Goal: Task Accomplishment & Management: Complete application form

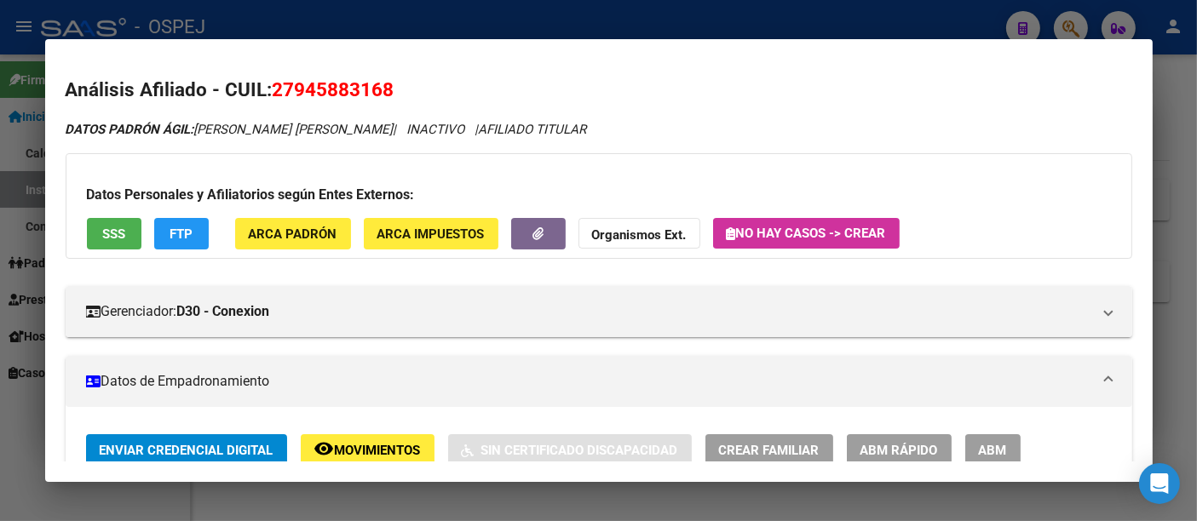
click at [520, 27] on div at bounding box center [598, 260] width 1197 height 521
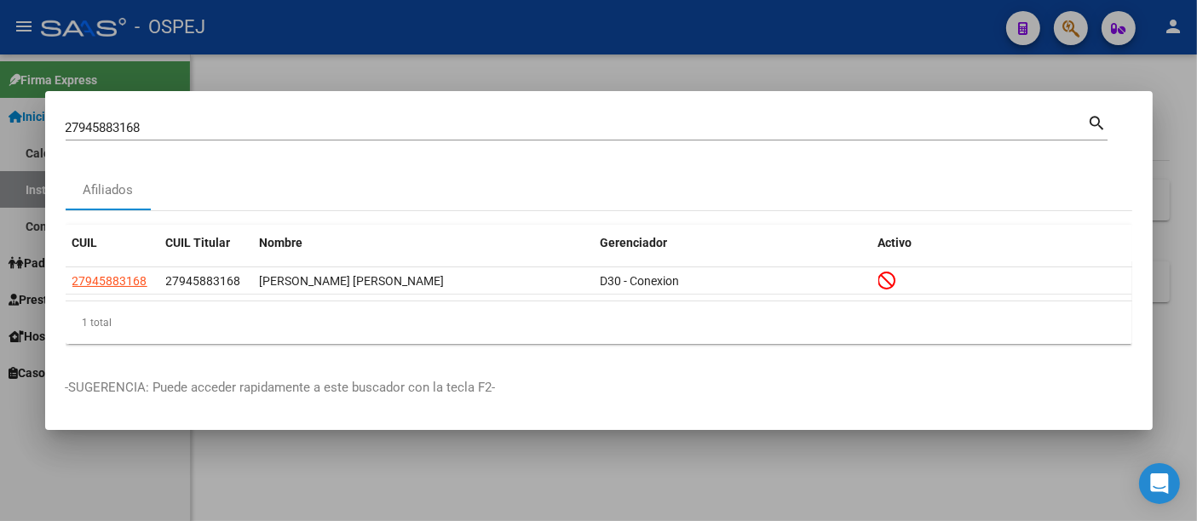
click at [270, 119] on div "27945883168 [PERSON_NAME] (apellido, dni, [PERSON_NAME], [PERSON_NAME], cuit, o…" at bounding box center [577, 128] width 1022 height 26
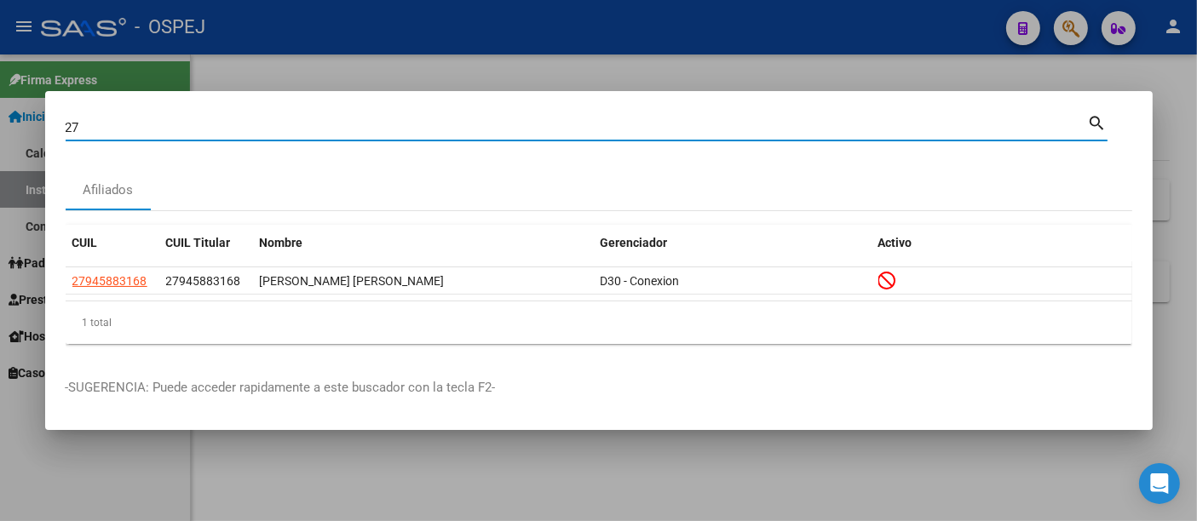
type input "2"
click at [371, 125] on input "Buscar (apellido, dni, [PERSON_NAME], [PERSON_NAME], cuit, obra social)" at bounding box center [577, 127] width 1022 height 15
paste input "27058798539"
type input "27058798539"
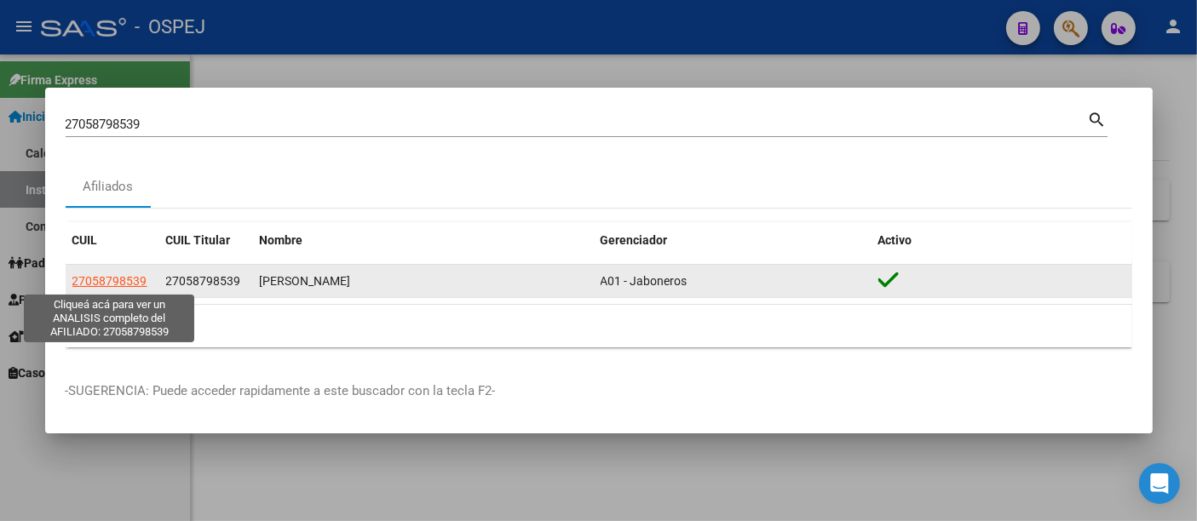
click at [94, 278] on span "27058798539" at bounding box center [109, 281] width 75 height 14
type textarea "27058798539"
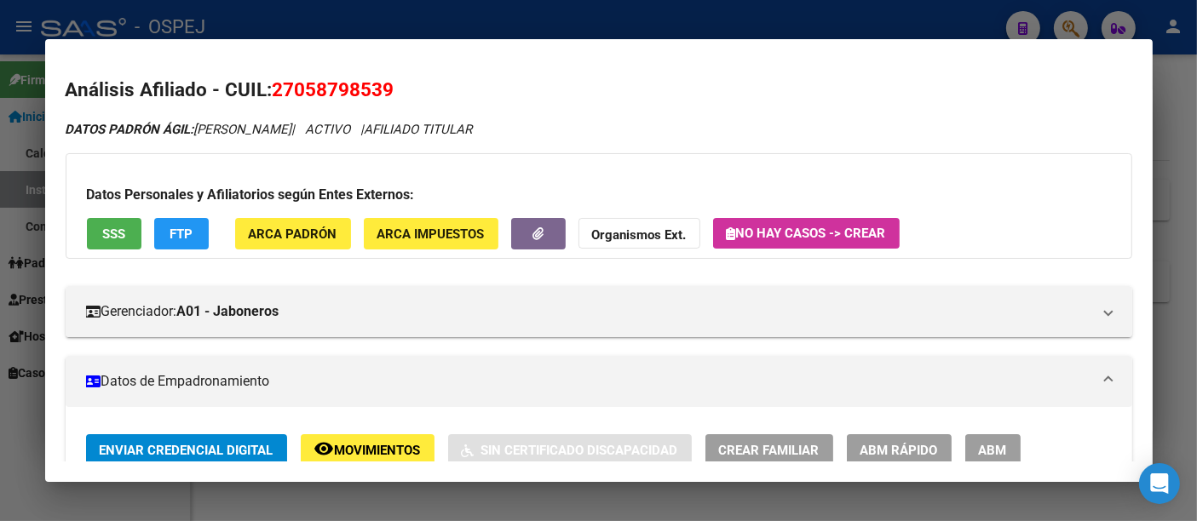
click at [526, 18] on div at bounding box center [598, 260] width 1197 height 521
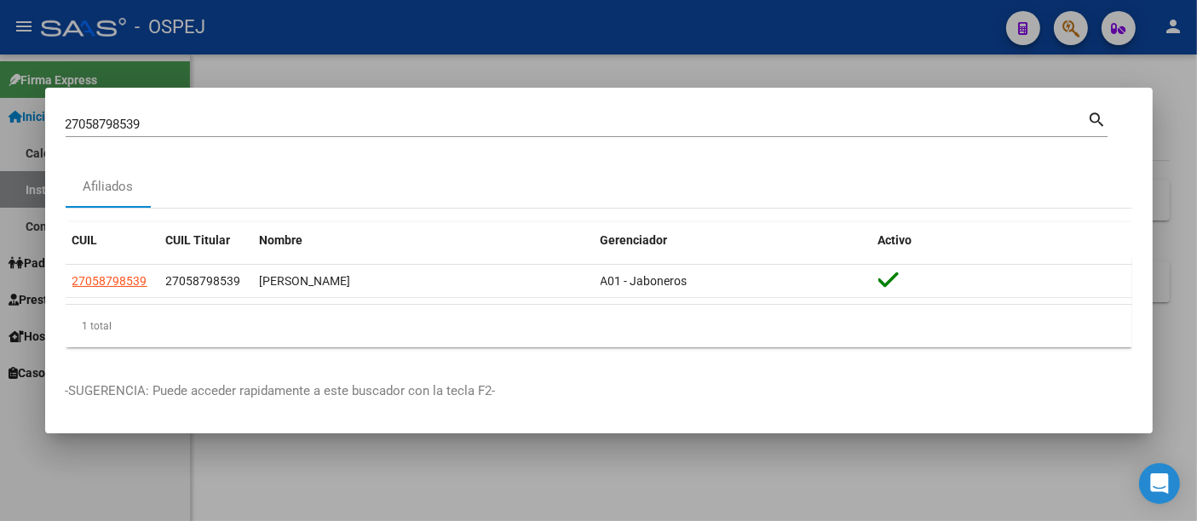
click at [342, 123] on input "27058798539" at bounding box center [577, 124] width 1022 height 15
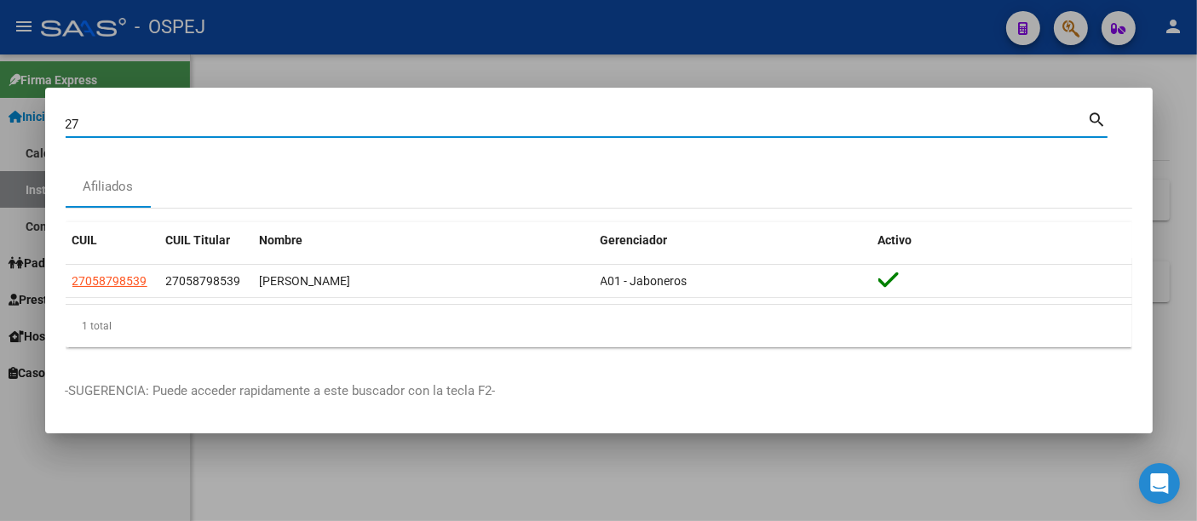
type input "2"
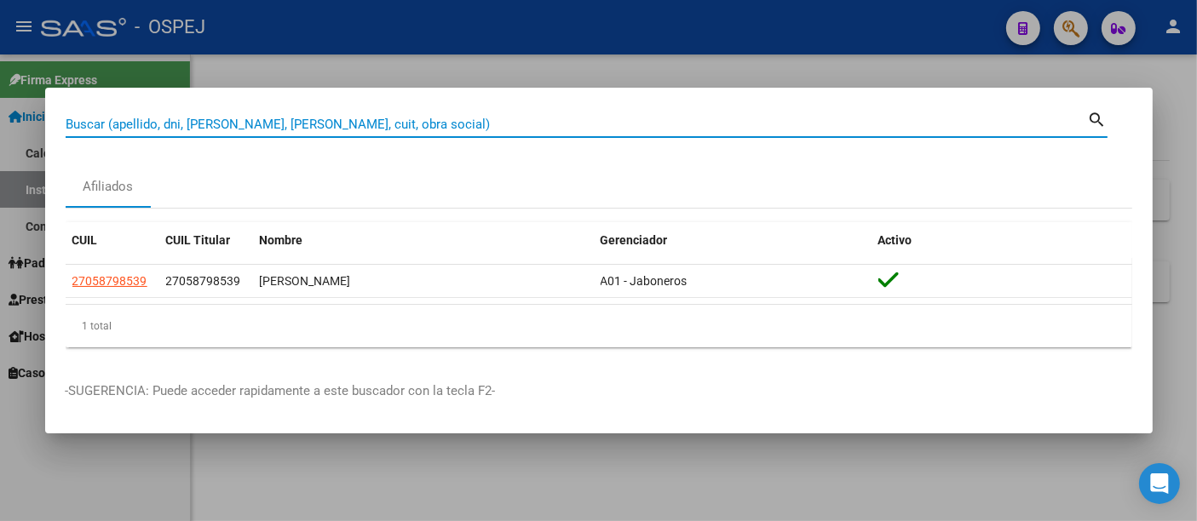
drag, startPoint x: 275, startPoint y: 115, endPoint x: 177, endPoint y: 120, distance: 98.1
click at [177, 120] on input "Buscar (apellido, dni, [PERSON_NAME], [PERSON_NAME], cuit, obra social)" at bounding box center [577, 124] width 1022 height 15
paste input "25483637"
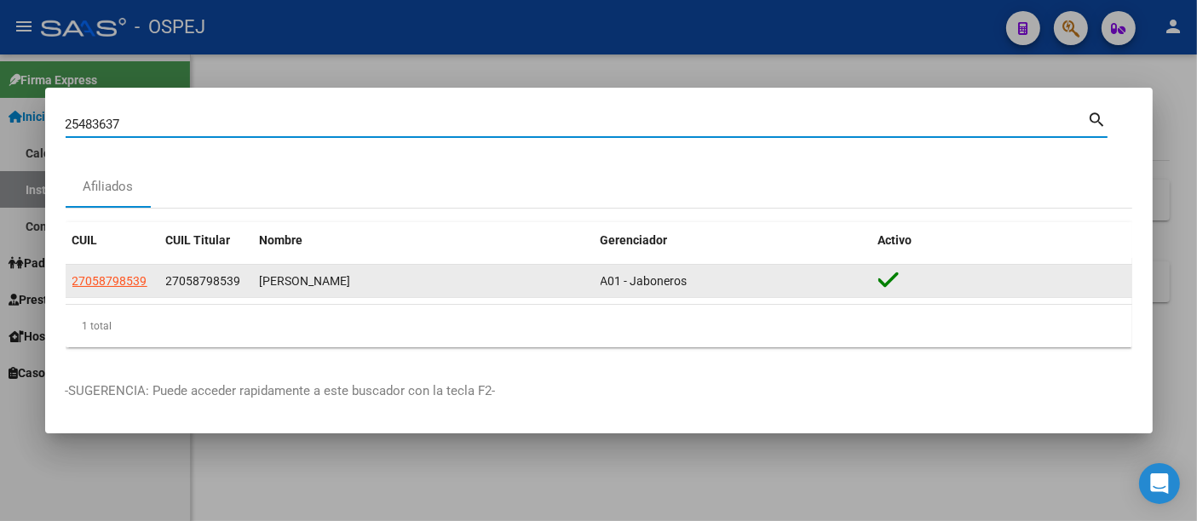
type input "25483637"
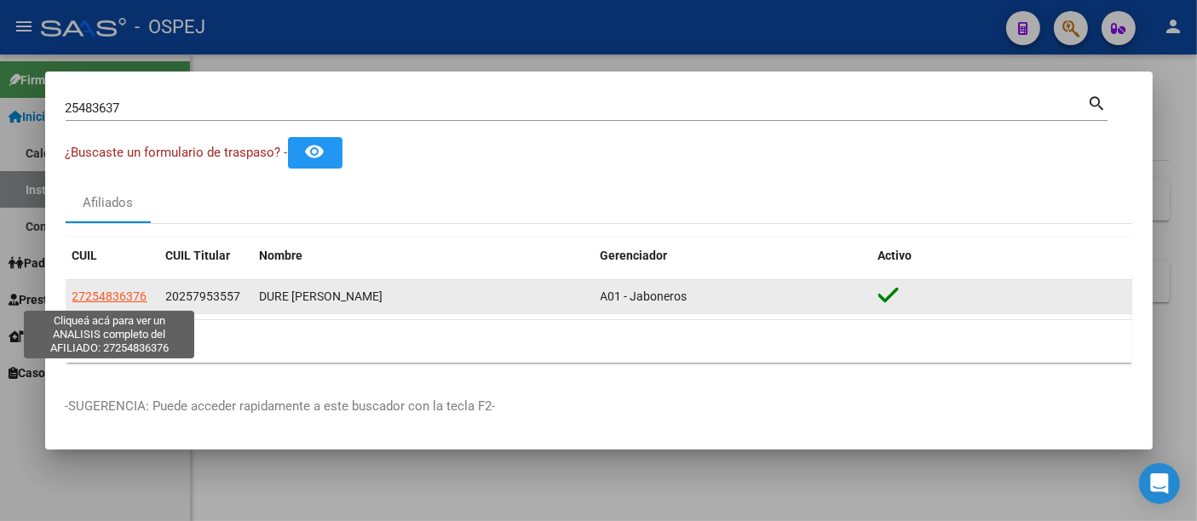
click at [99, 296] on span "27254836376" at bounding box center [109, 297] width 75 height 14
type textarea "27254836376"
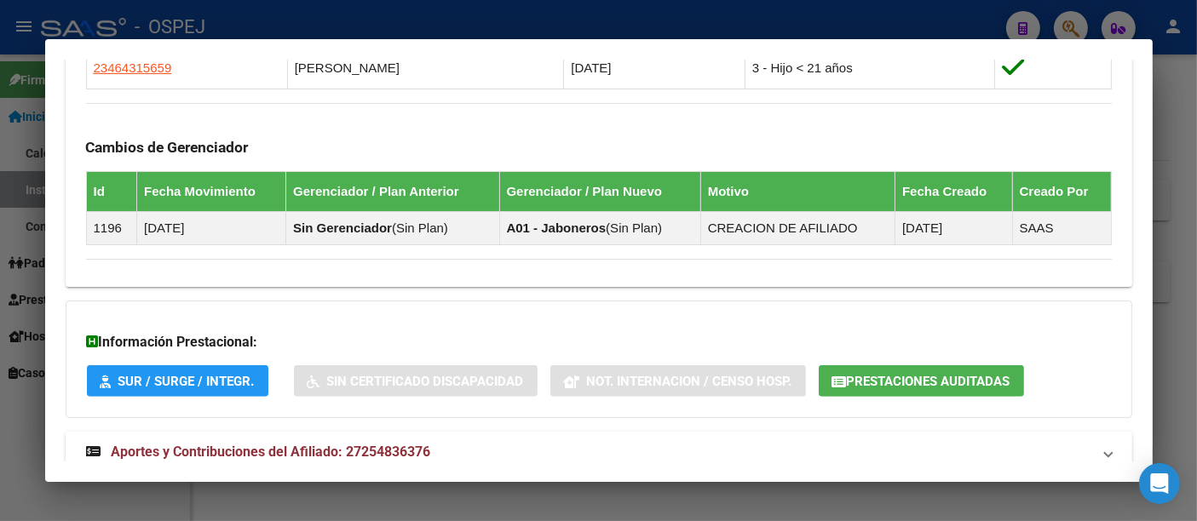
scroll to position [1119, 0]
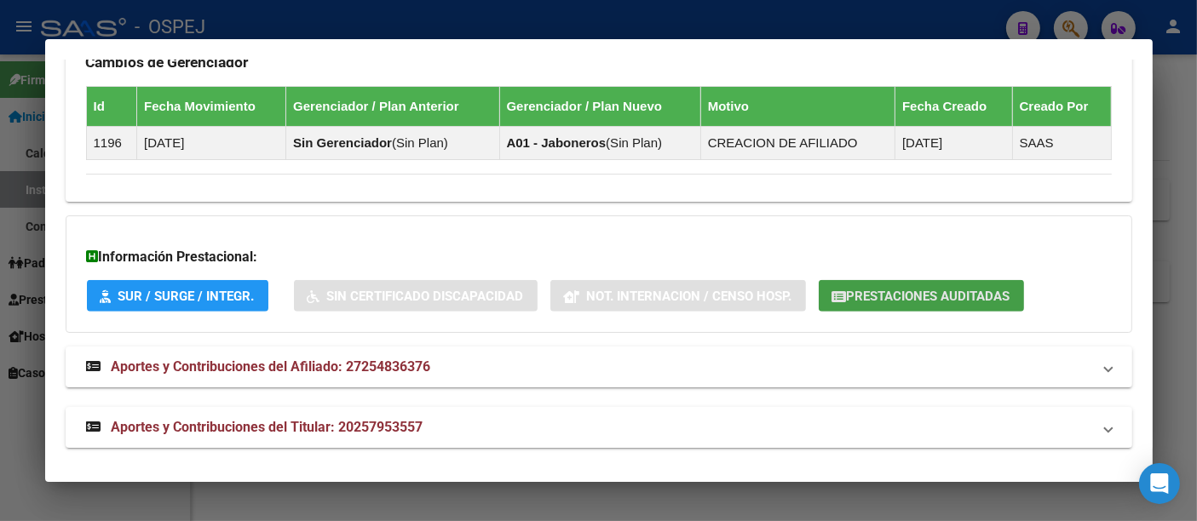
click at [913, 292] on span "Prestaciones Auditadas" at bounding box center [929, 296] width 164 height 15
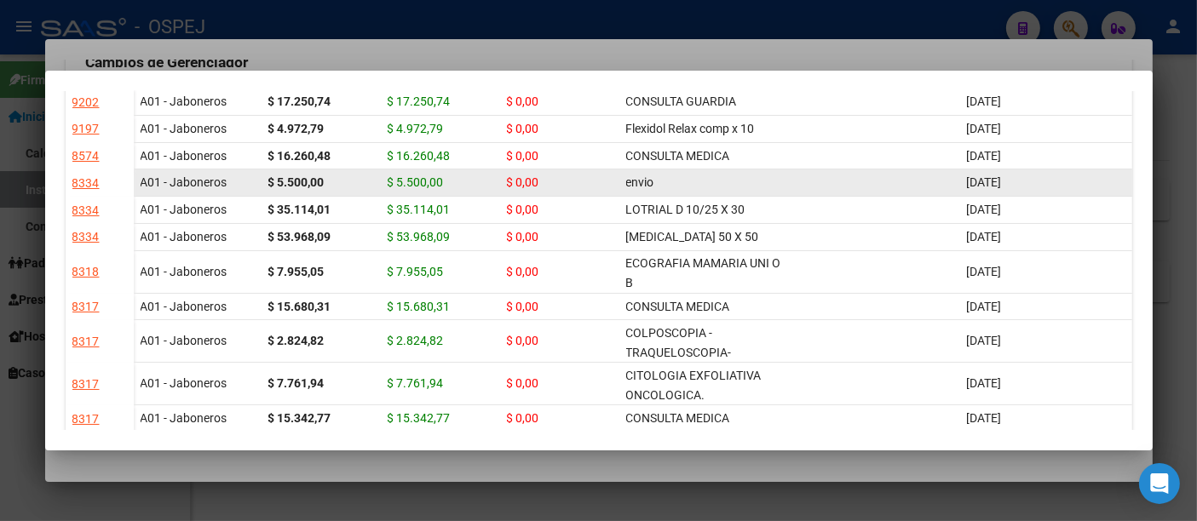
scroll to position [2, 0]
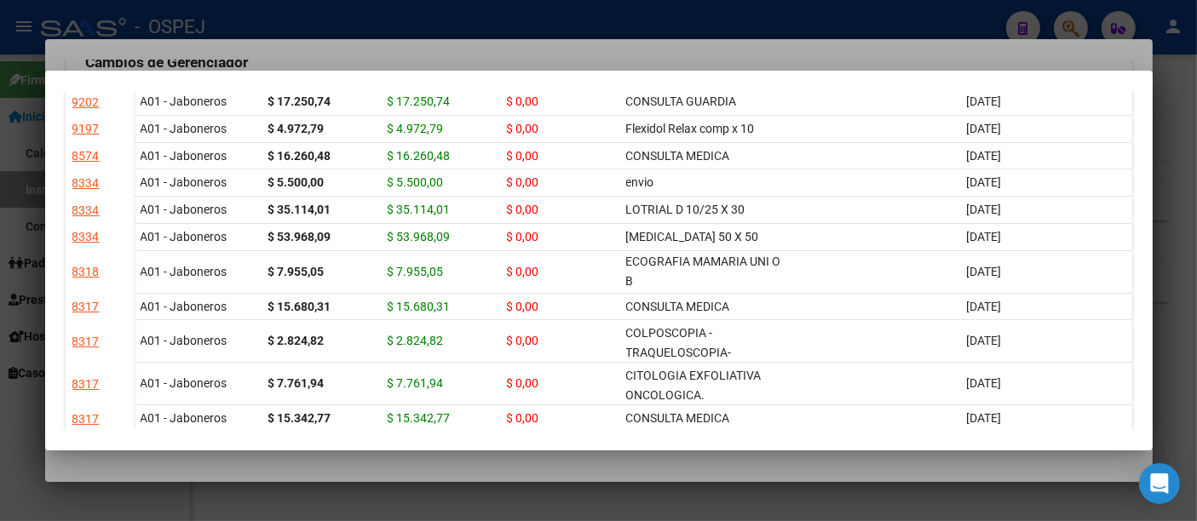
click at [474, 47] on div at bounding box center [598, 260] width 1197 height 521
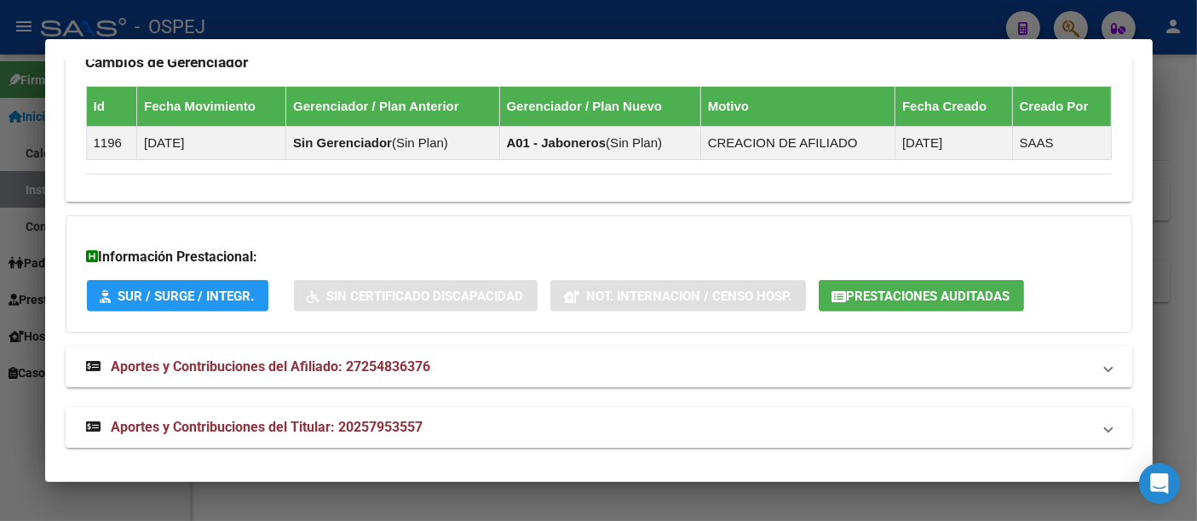
click at [472, 30] on div at bounding box center [598, 260] width 1197 height 521
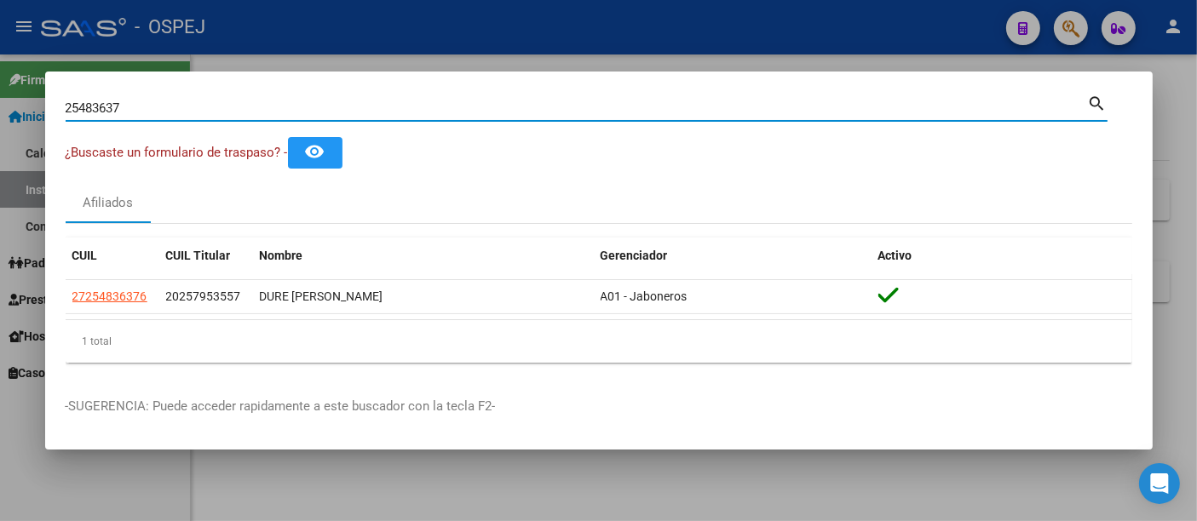
click at [362, 111] on input "25483637" at bounding box center [577, 108] width 1022 height 15
type input "2"
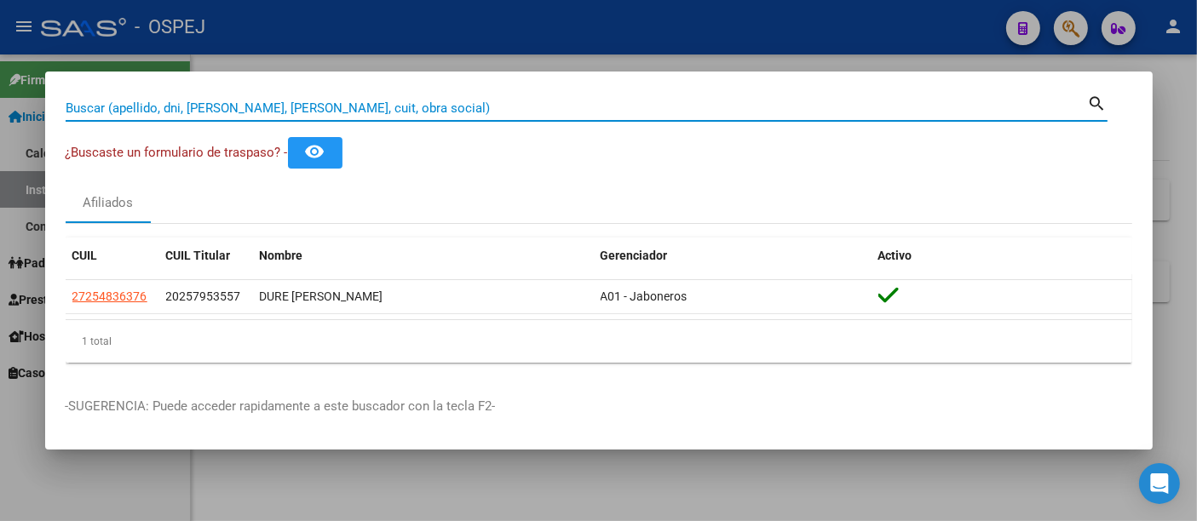
paste input "27 05333216"
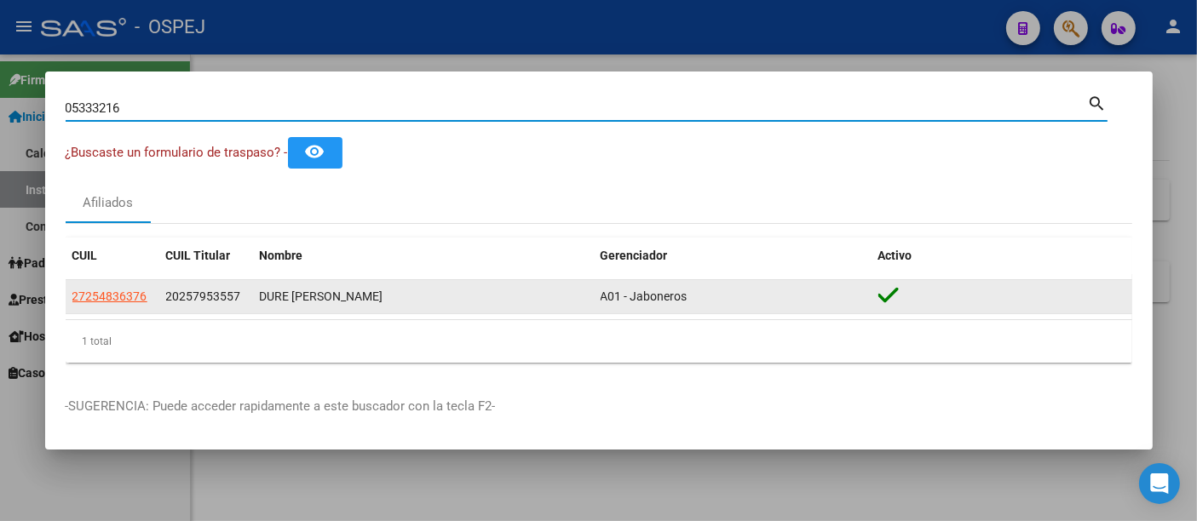
type input "05333216"
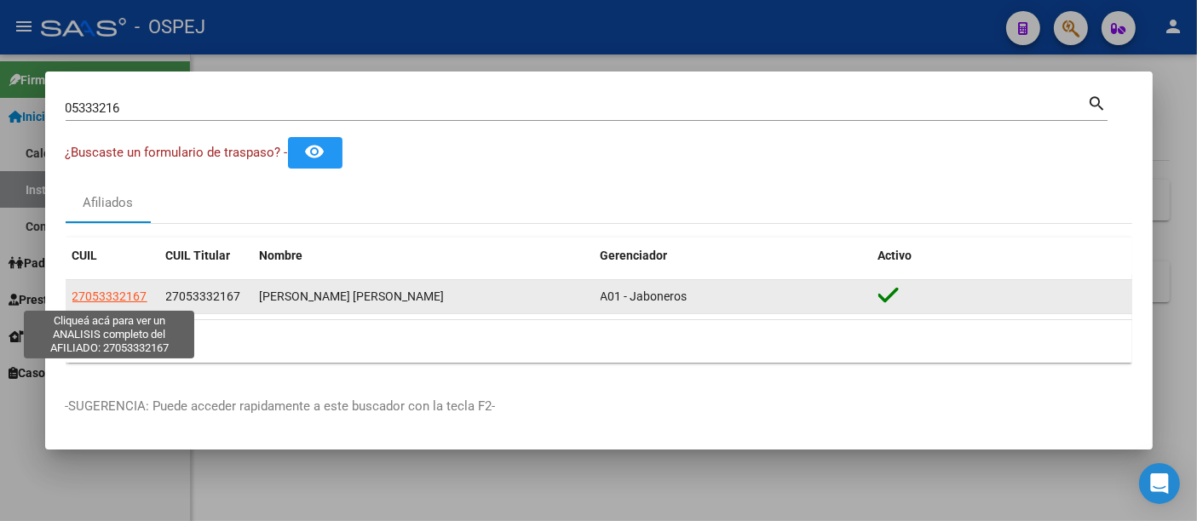
click at [118, 298] on span "27053332167" at bounding box center [109, 297] width 75 height 14
type textarea "27053332167"
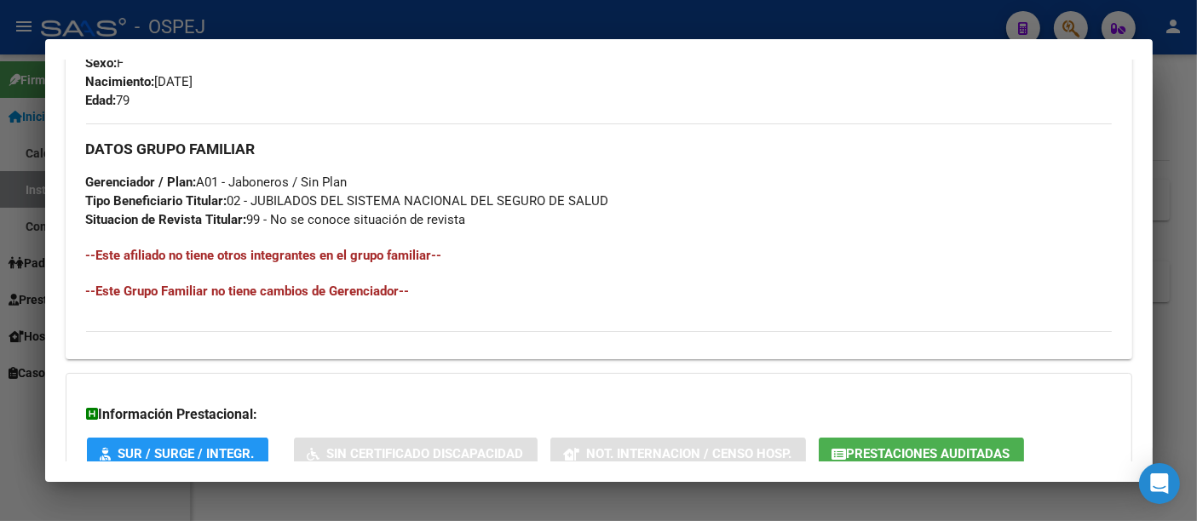
scroll to position [871, 0]
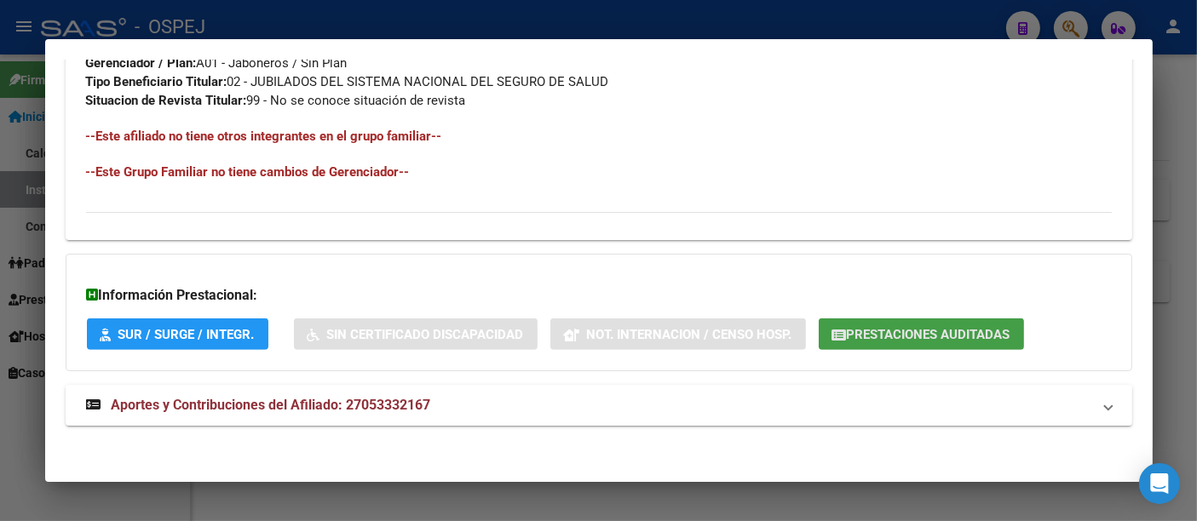
click at [905, 319] on button "Prestaciones Auditadas" at bounding box center [921, 335] width 205 height 32
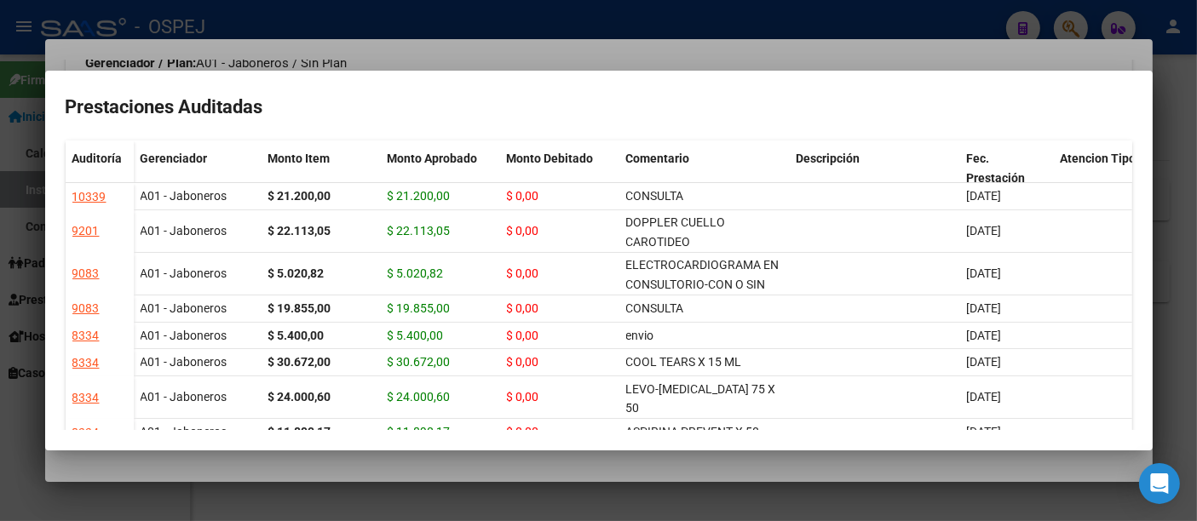
click at [572, 17] on div at bounding box center [598, 260] width 1197 height 521
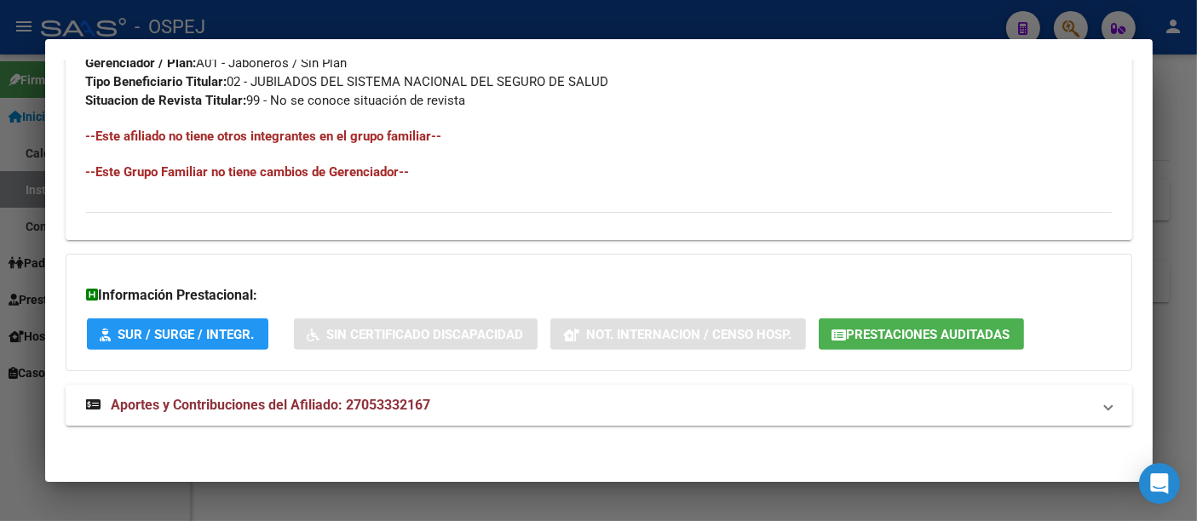
click at [499, 36] on div at bounding box center [598, 260] width 1197 height 521
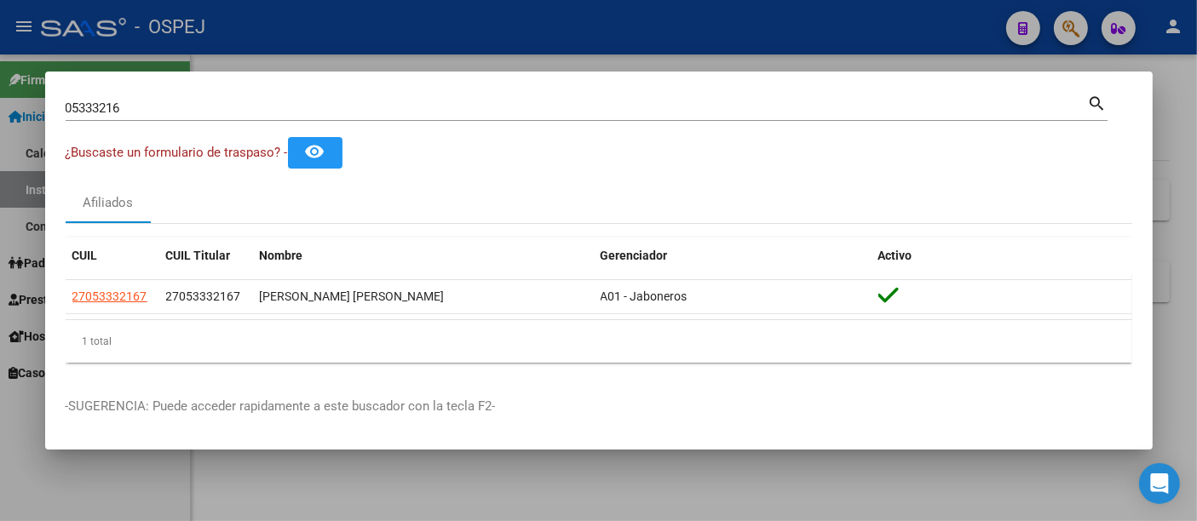
click at [440, 125] on div "05333216 Buscar (apellido, dni, [PERSON_NAME], [PERSON_NAME], cuit, obra social…" at bounding box center [587, 114] width 1042 height 45
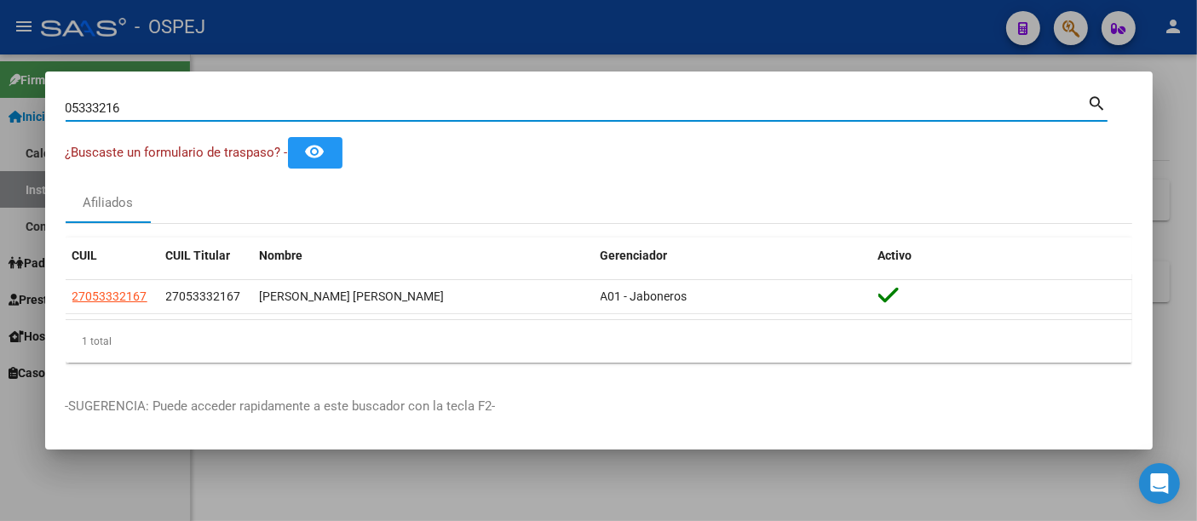
click at [445, 111] on input "05333216" at bounding box center [577, 108] width 1022 height 15
type input "0"
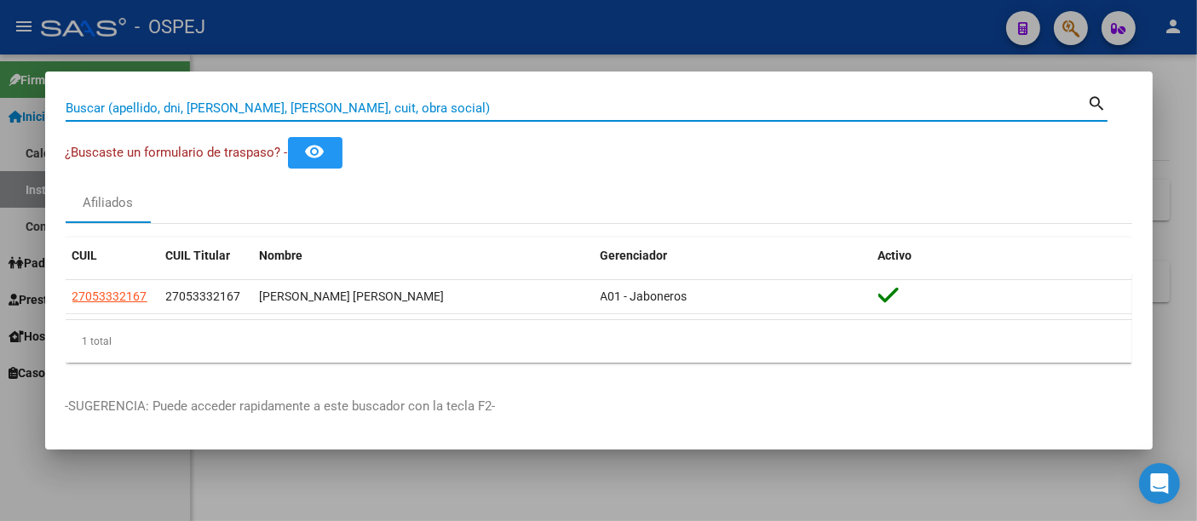
paste input "20291307117"
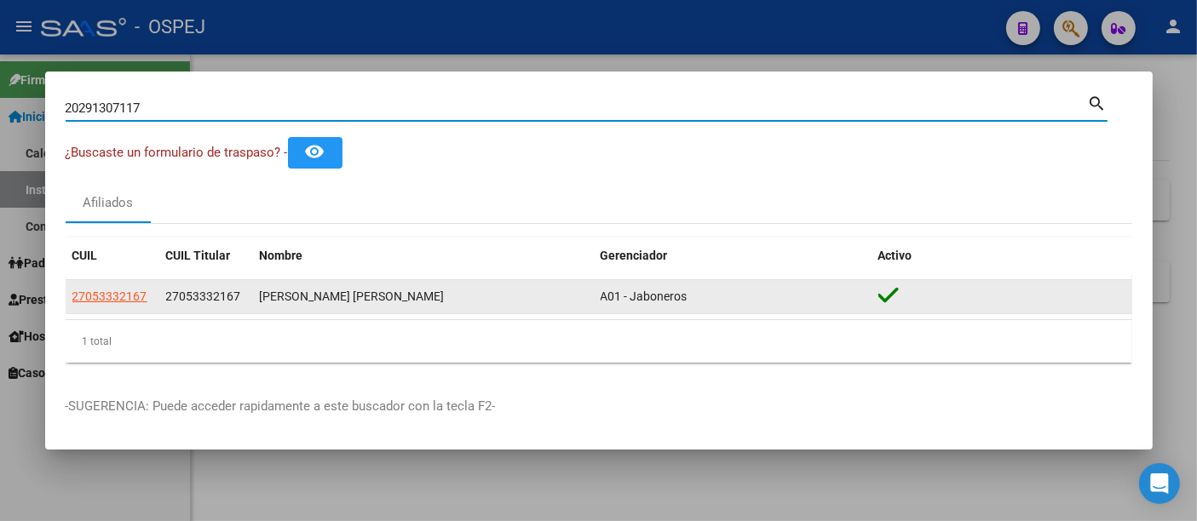
type input "20291307117"
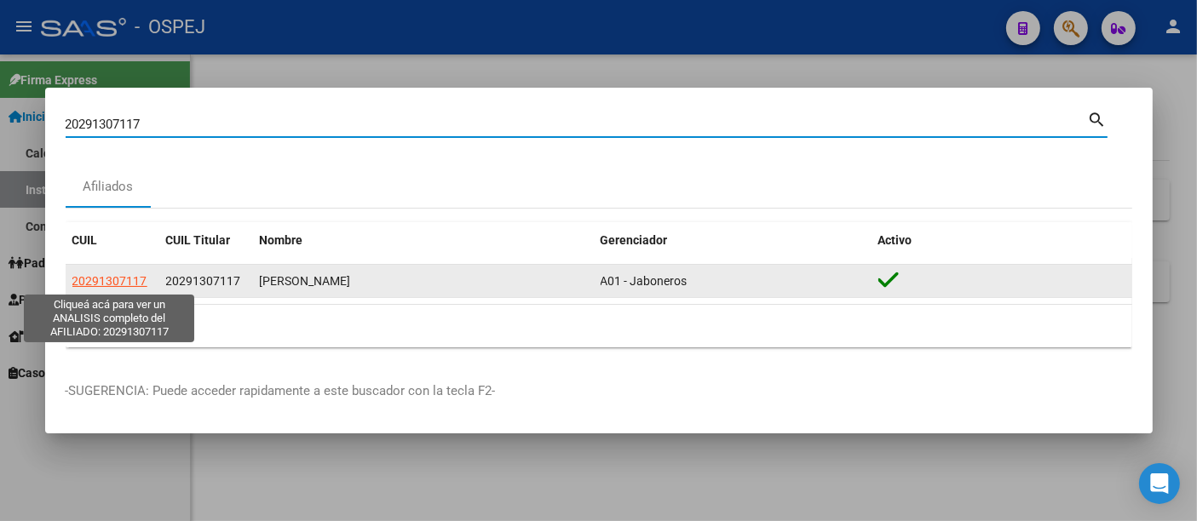
click at [109, 276] on span "20291307117" at bounding box center [109, 281] width 75 height 14
type textarea "20291307117"
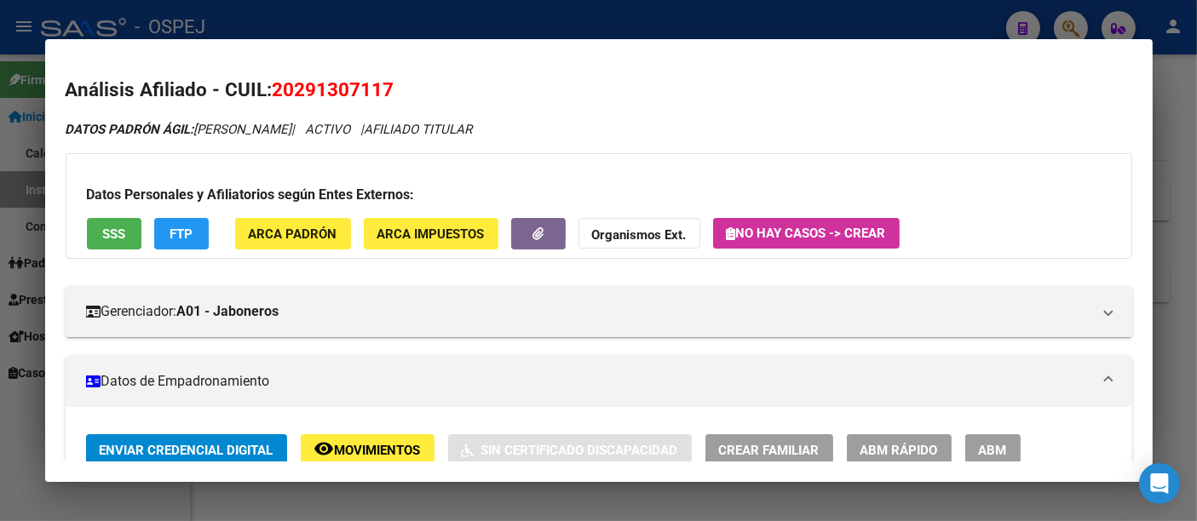
click at [842, 227] on span "No hay casos -> Crear" at bounding box center [806, 233] width 159 height 15
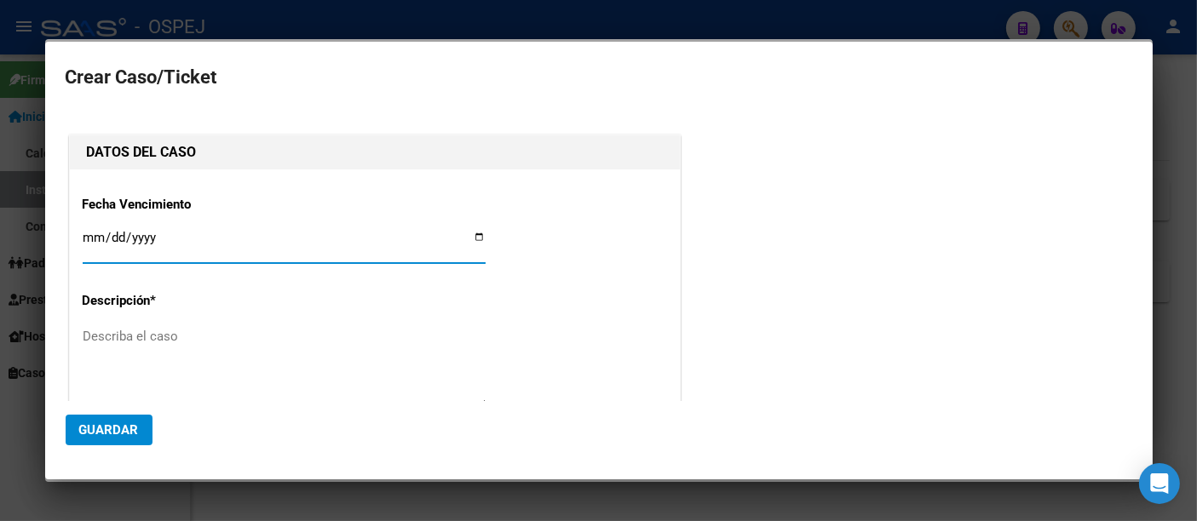
type input "[PERSON_NAME]"
type input "[DATE]"
click at [169, 336] on textarea "Describa el caso" at bounding box center [284, 367] width 403 height 80
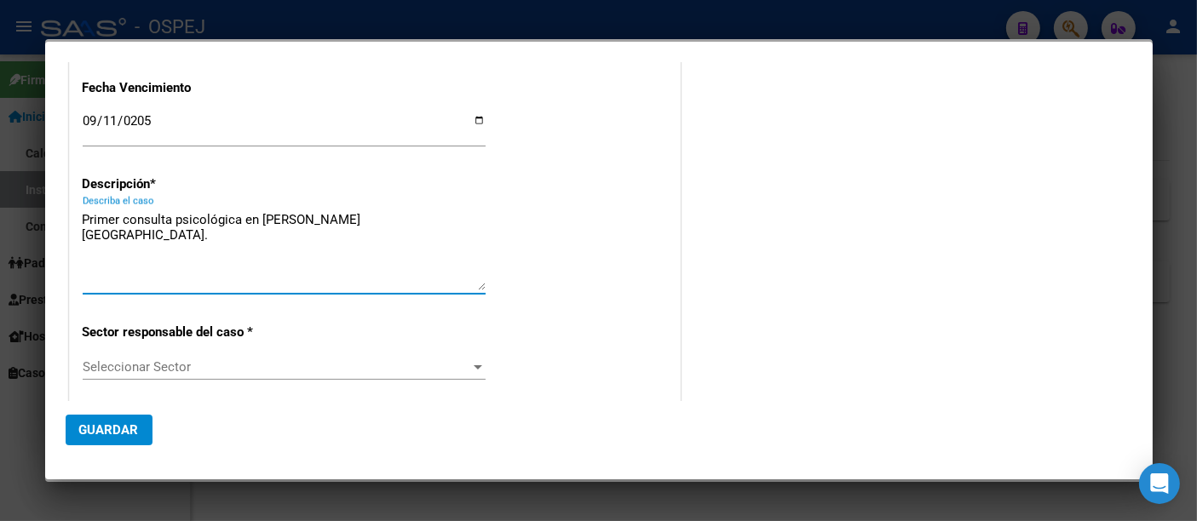
scroll to position [189, 0]
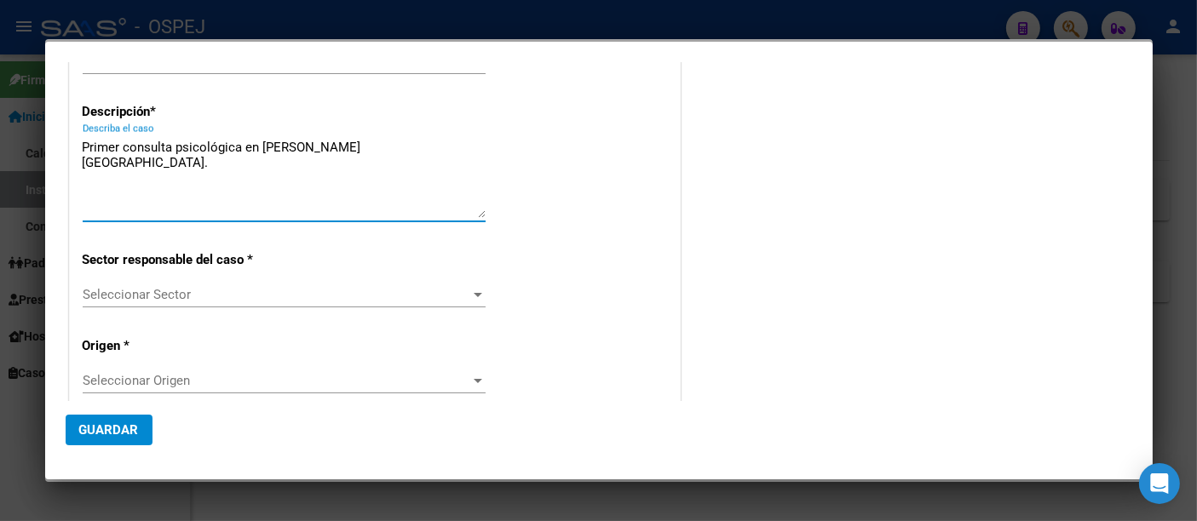
type textarea "Primer consulta psicológica en [PERSON_NAME][GEOGRAPHIC_DATA]."
click at [134, 283] on div "Seleccionar Sector Seleccionar Sector" at bounding box center [284, 295] width 403 height 26
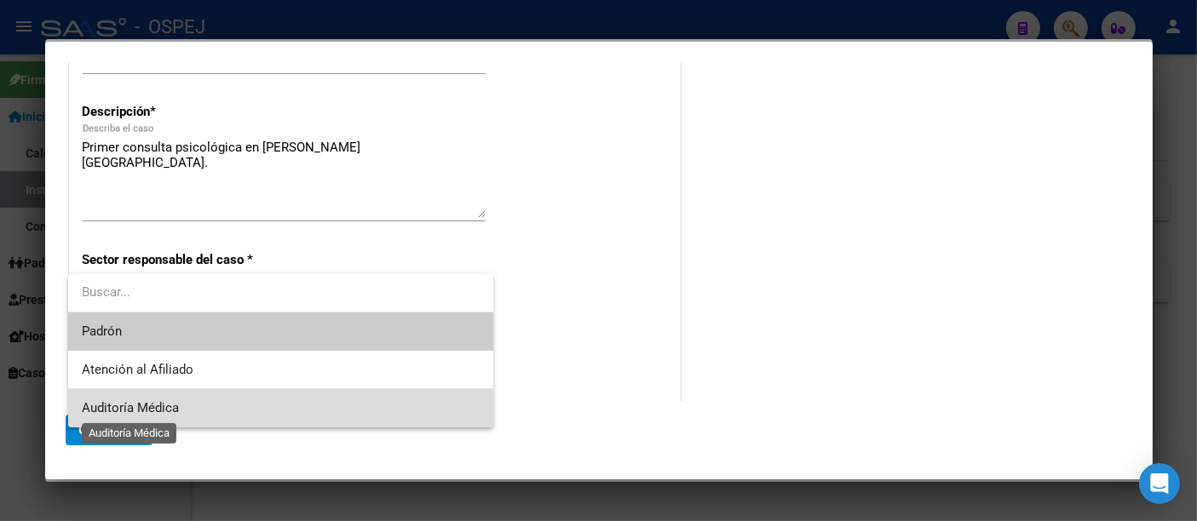
click at [96, 407] on span "Auditoría Médica" at bounding box center [130, 407] width 97 height 15
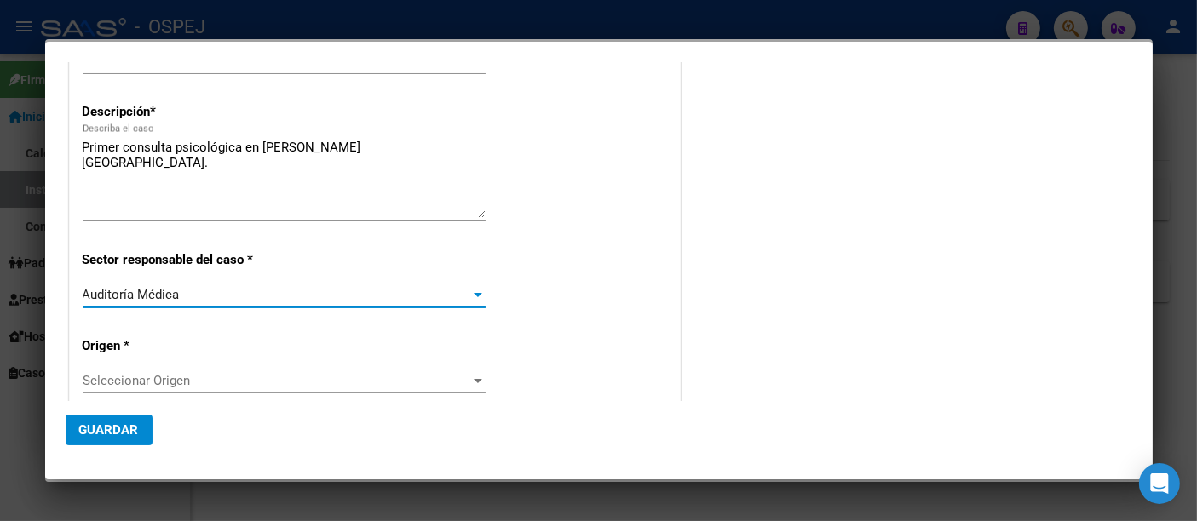
click at [99, 377] on span "Seleccionar Origen" at bounding box center [277, 380] width 388 height 15
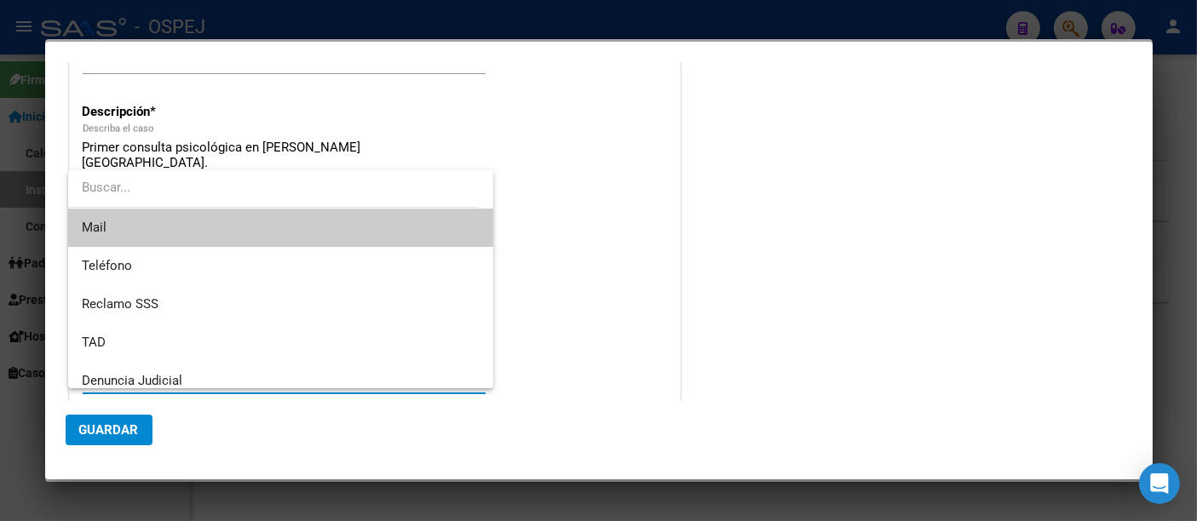
click at [122, 225] on span "Mail" at bounding box center [281, 228] width 398 height 38
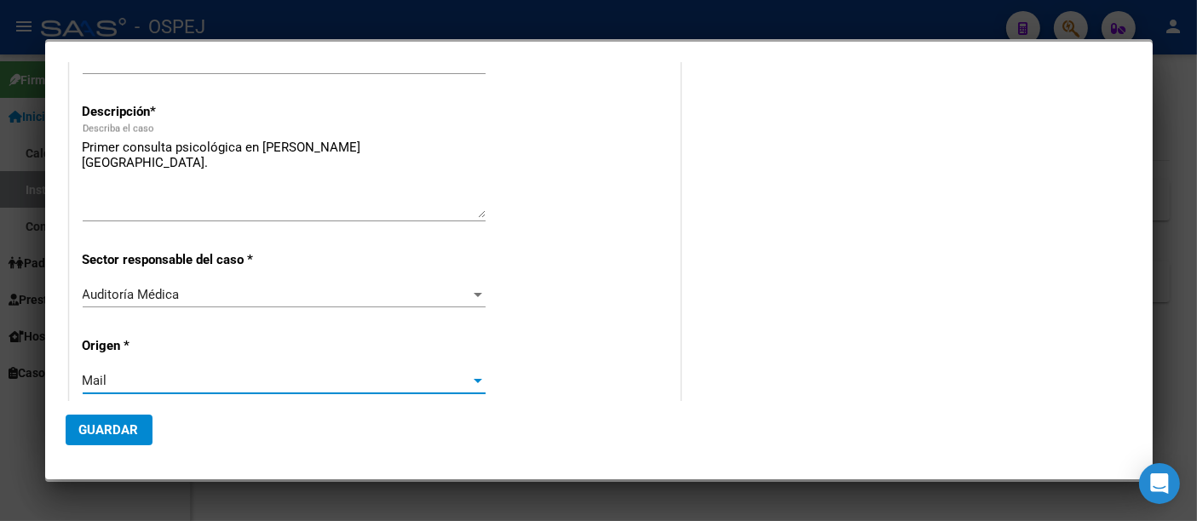
scroll to position [284, 0]
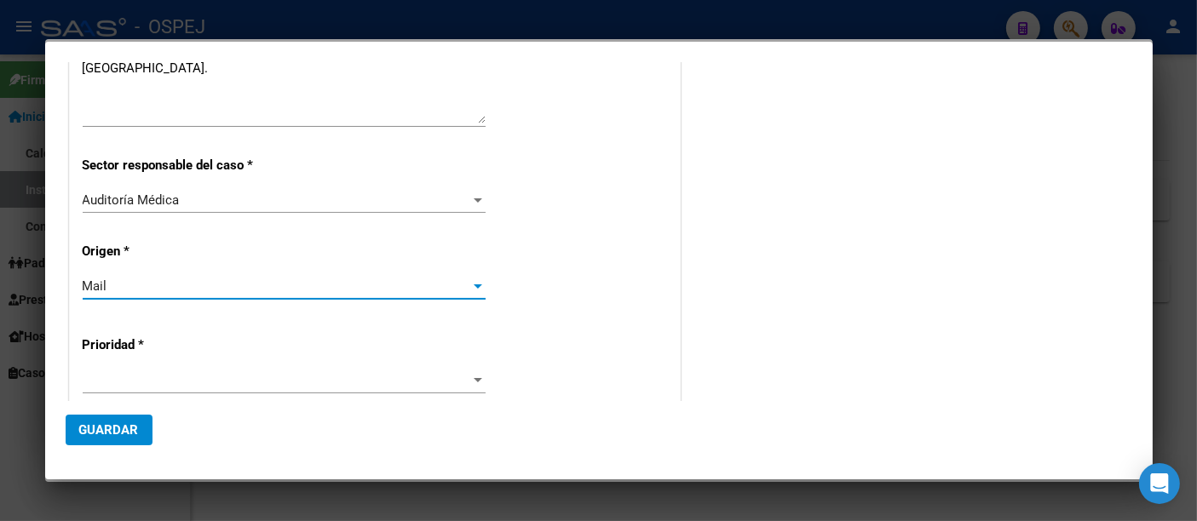
click at [104, 370] on div at bounding box center [284, 381] width 403 height 26
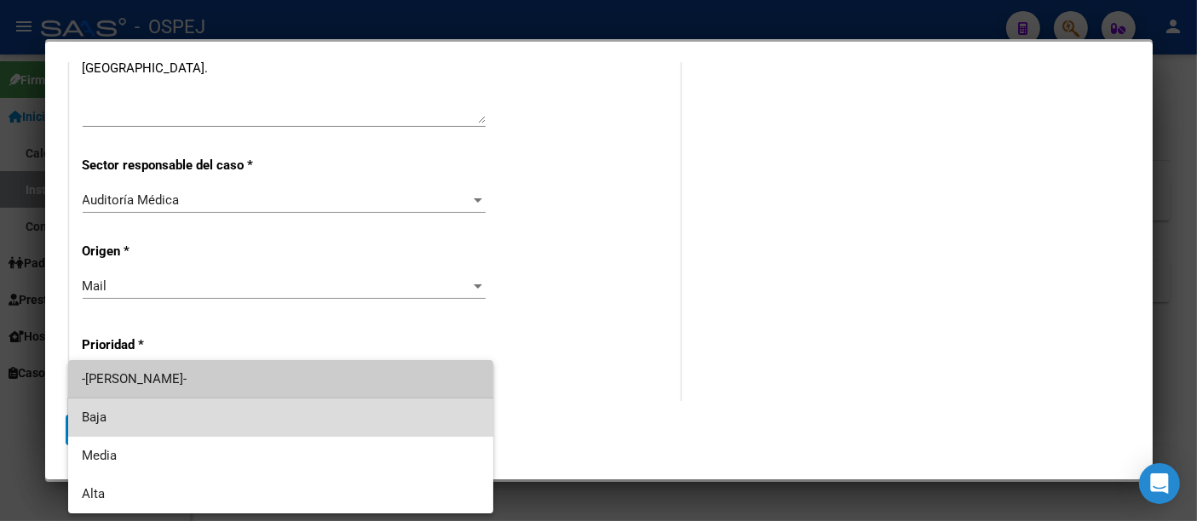
click at [95, 419] on span "Baja" at bounding box center [281, 418] width 398 height 38
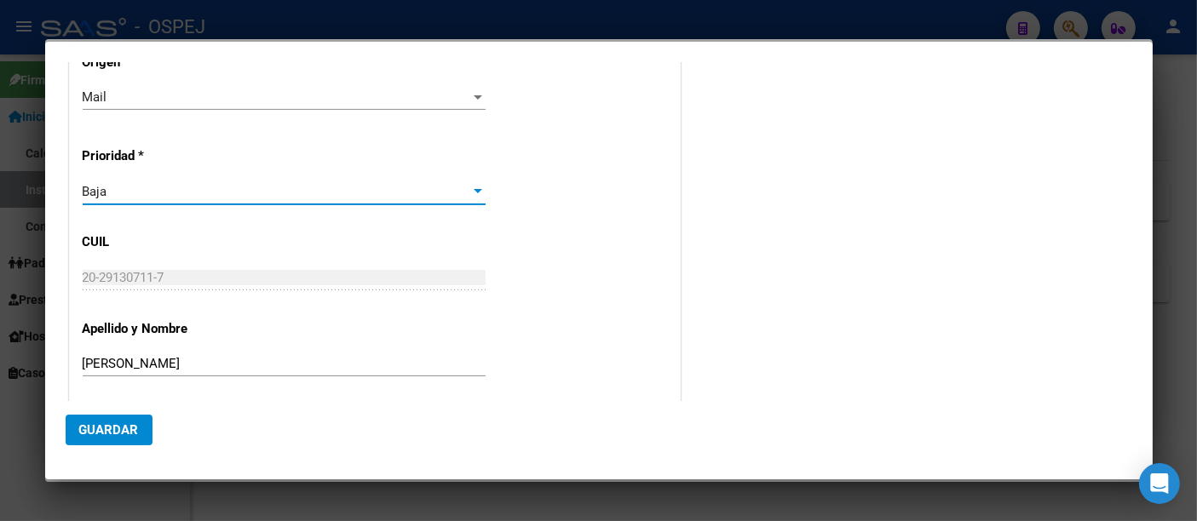
scroll to position [566, 0]
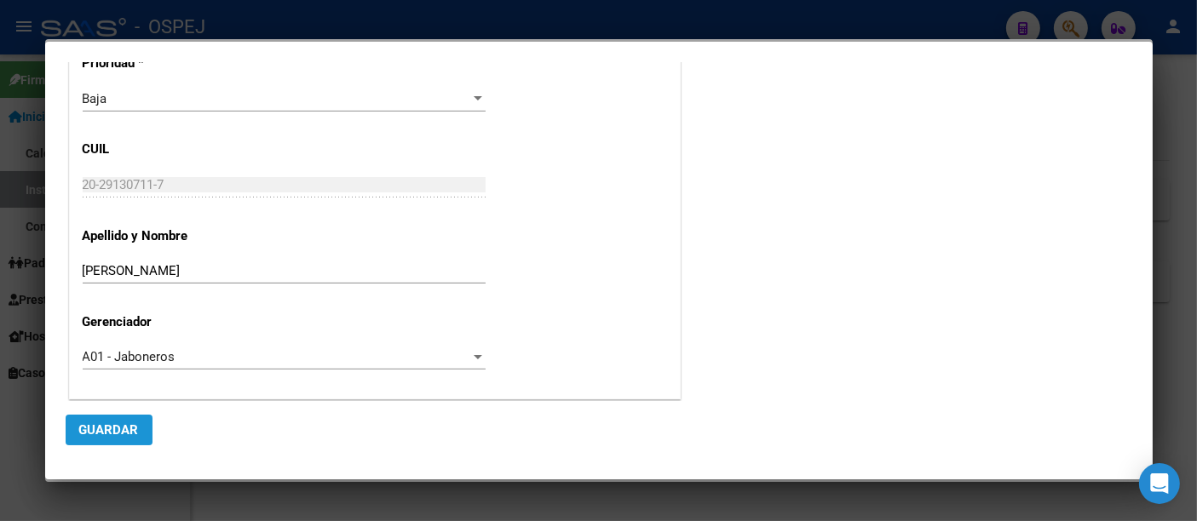
click at [105, 429] on span "Guardar" at bounding box center [109, 429] width 60 height 15
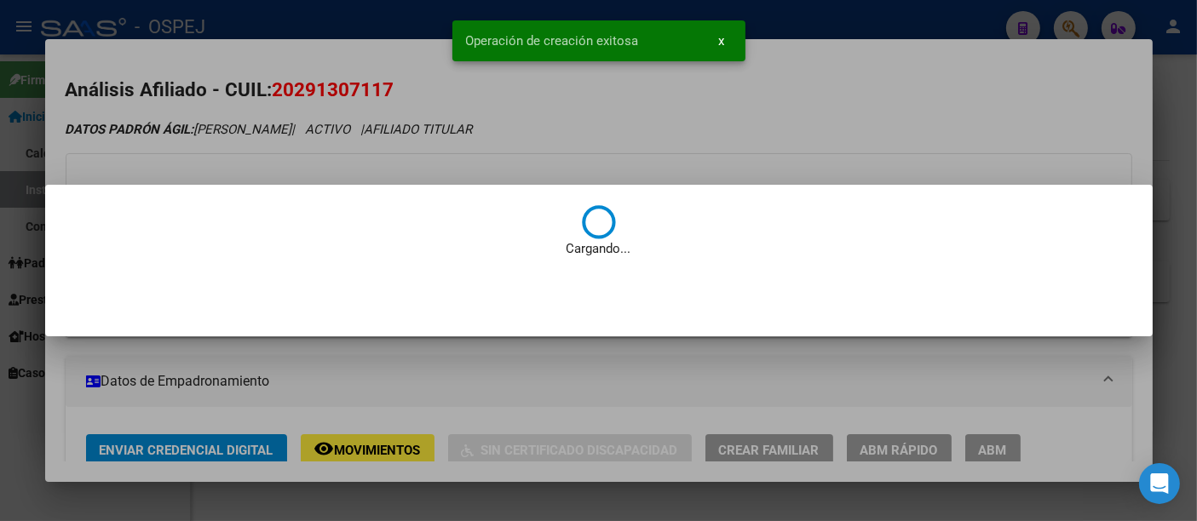
scroll to position [0, 0]
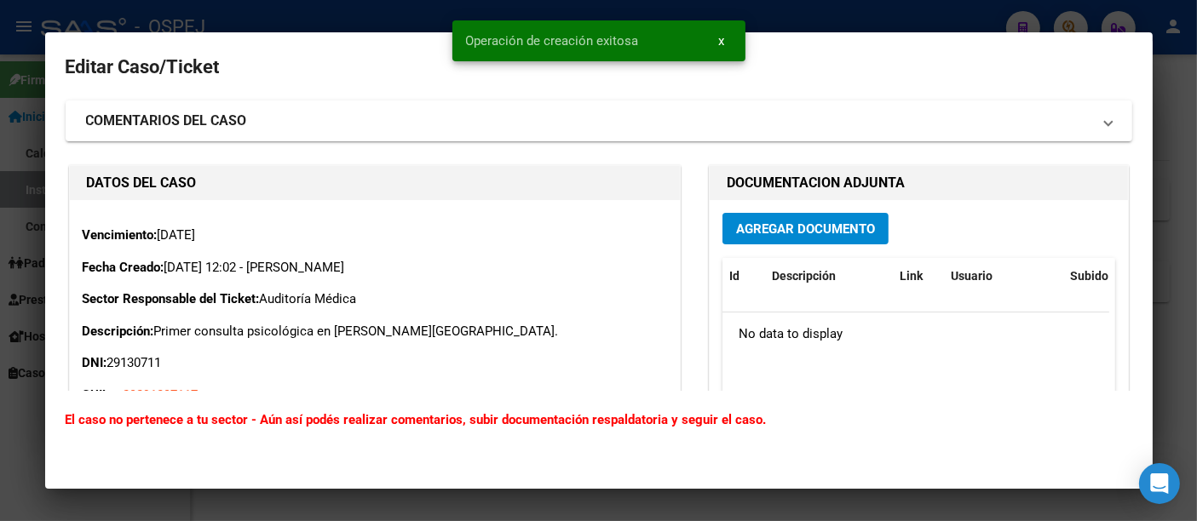
click at [793, 228] on span "Agregar Documento" at bounding box center [805, 228] width 139 height 15
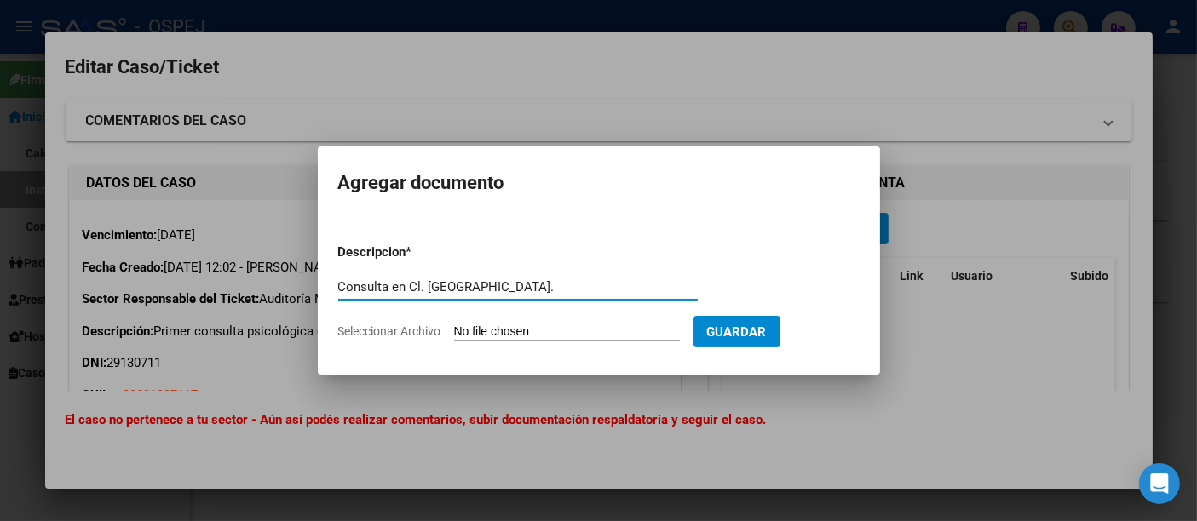
type input "Consulta en Cl. [GEOGRAPHIC_DATA]."
click at [483, 332] on input "Seleccionar Archivo" at bounding box center [567, 333] width 226 height 16
type input "C:\fakepath\Cl. Banf..pdf"
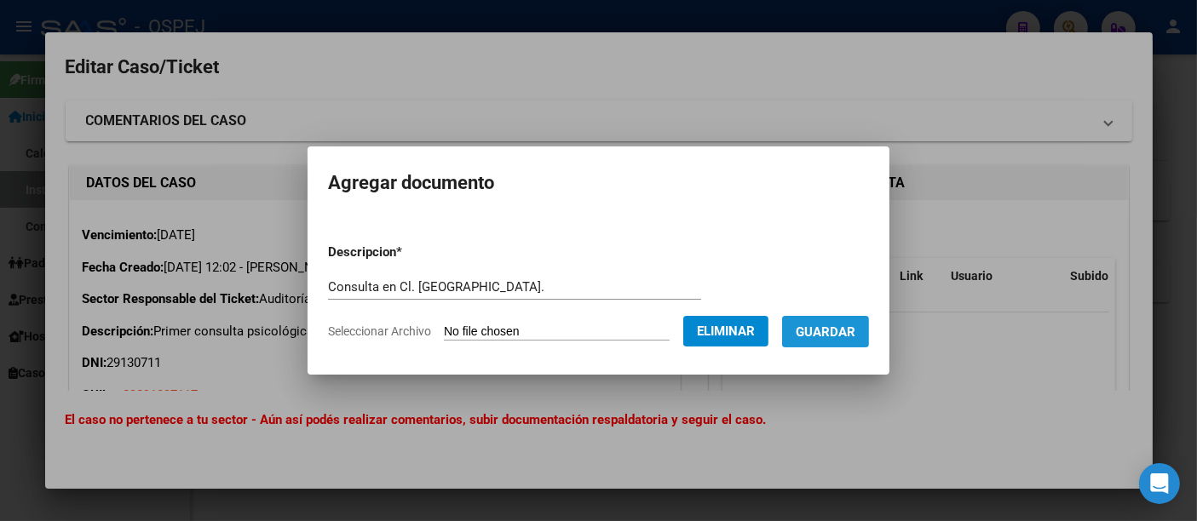
click at [842, 330] on span "Guardar" at bounding box center [826, 332] width 60 height 15
